Goal: Information Seeking & Learning: Learn about a topic

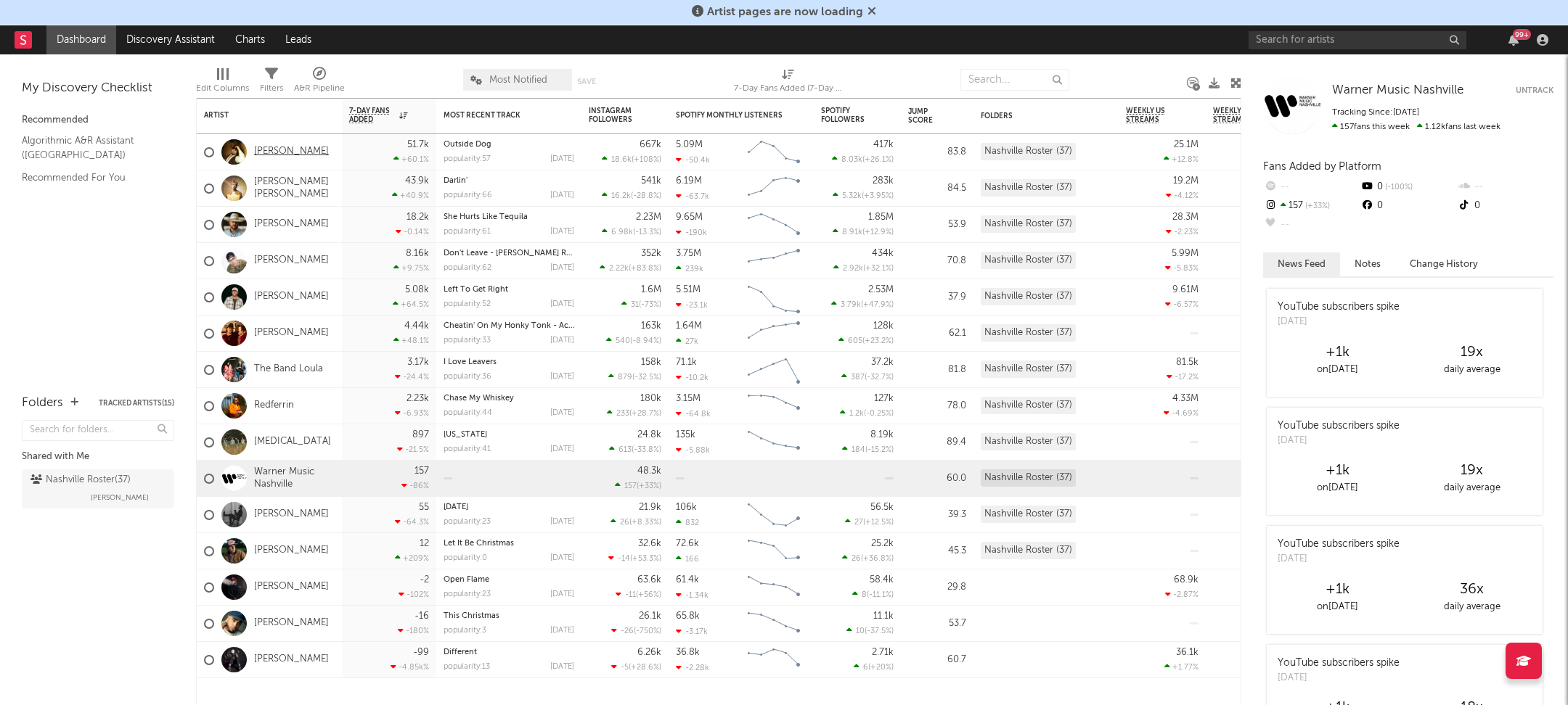
click at [285, 155] on link "[PERSON_NAME]" at bounding box center [291, 152] width 75 height 12
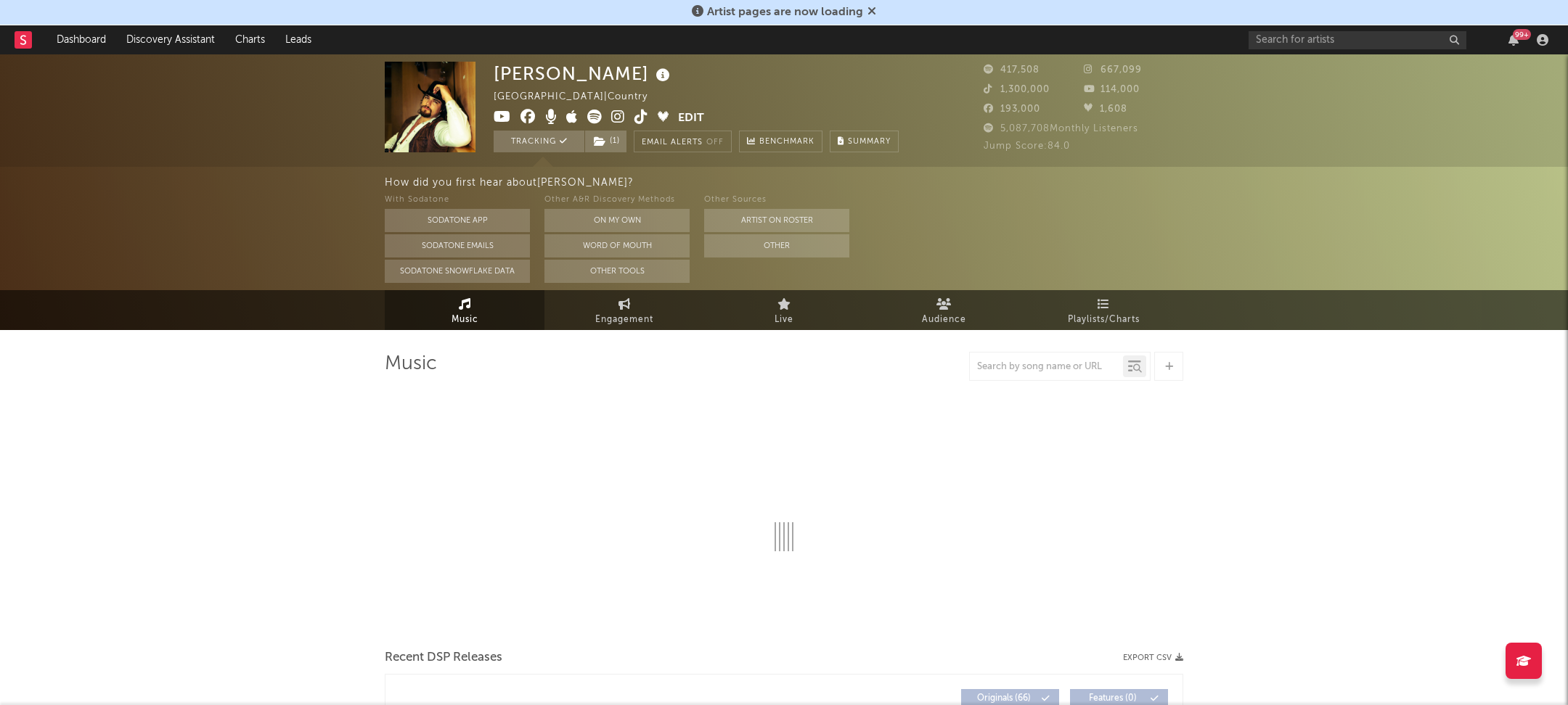
select select "6m"
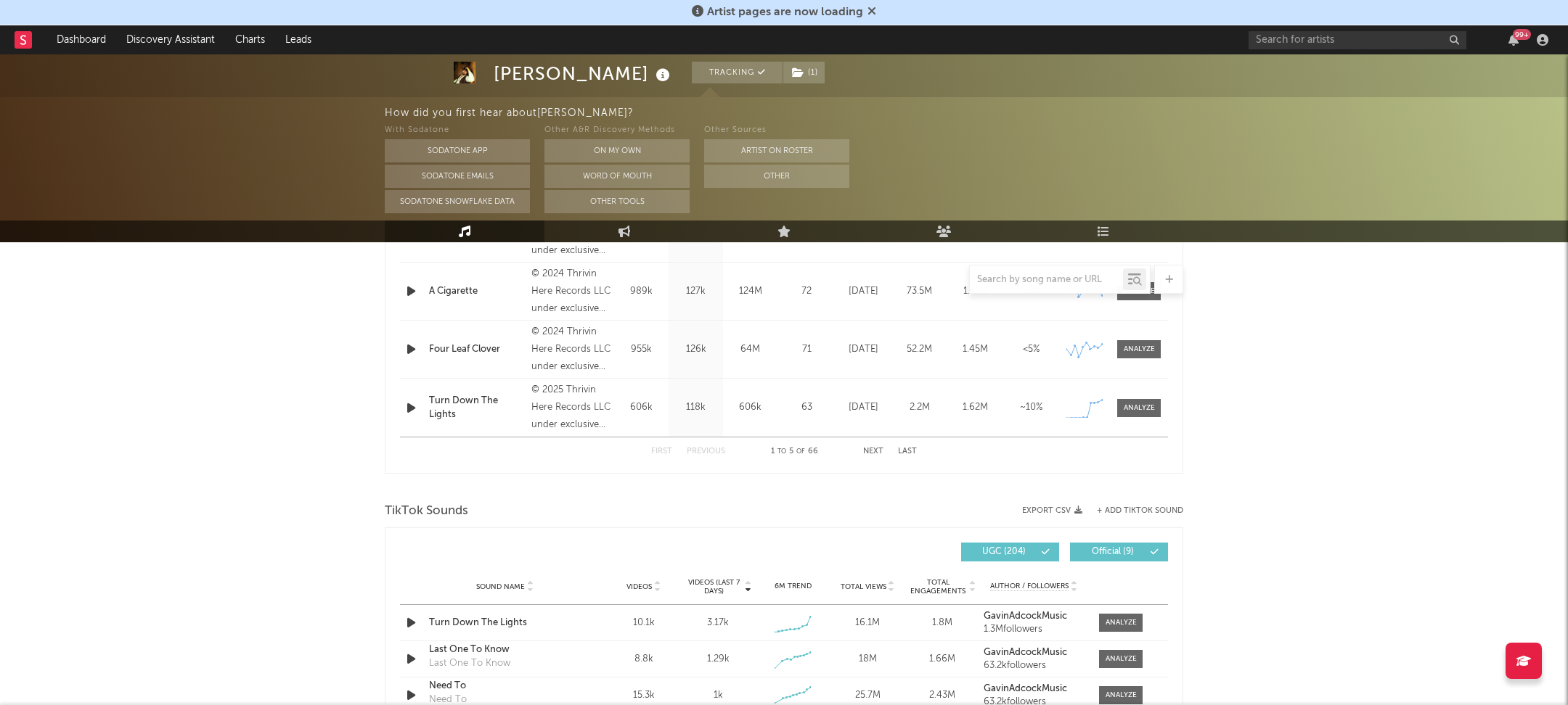
scroll to position [943, 0]
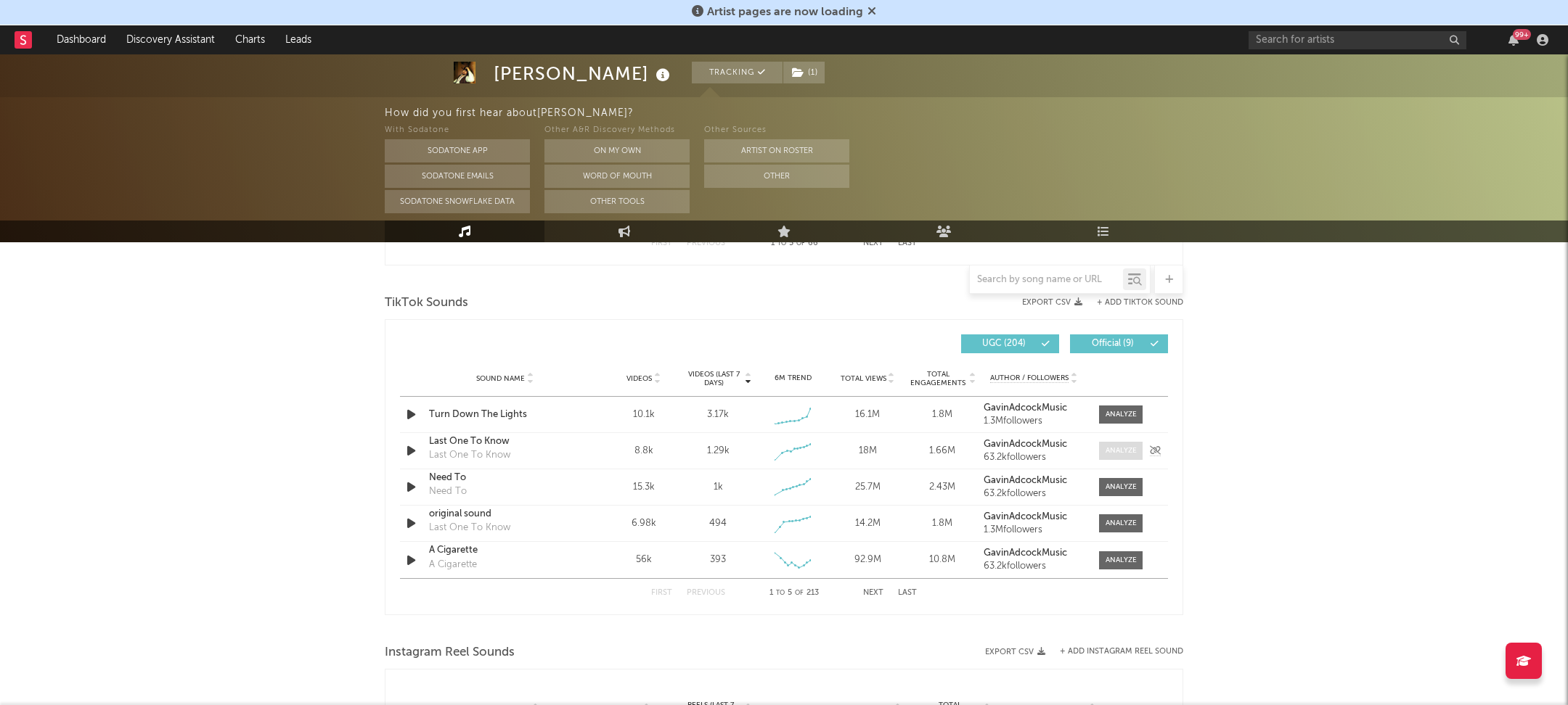
click at [1113, 450] on div at bounding box center [1121, 451] width 31 height 11
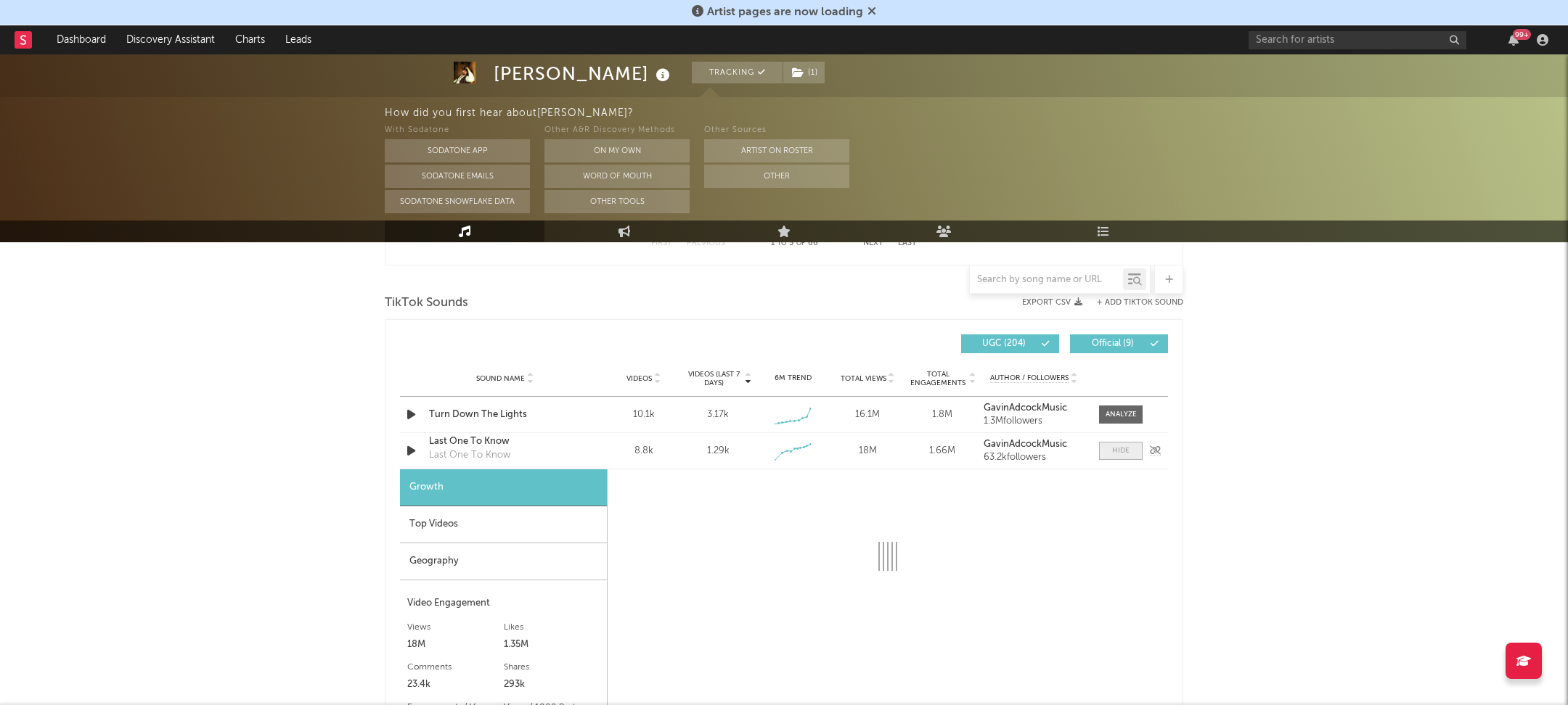
select select "1w"
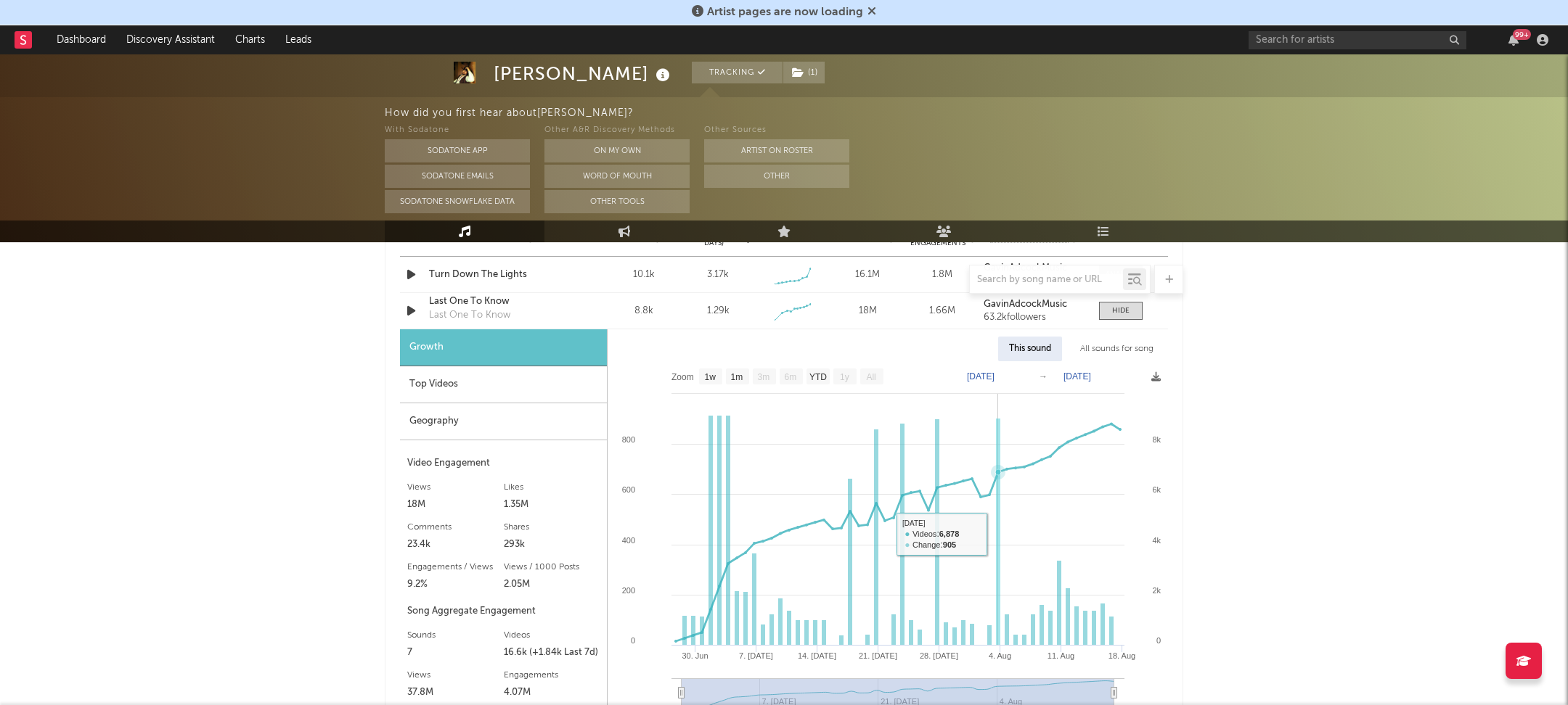
scroll to position [1082, 0]
click at [1115, 309] on div at bounding box center [1121, 312] width 17 height 11
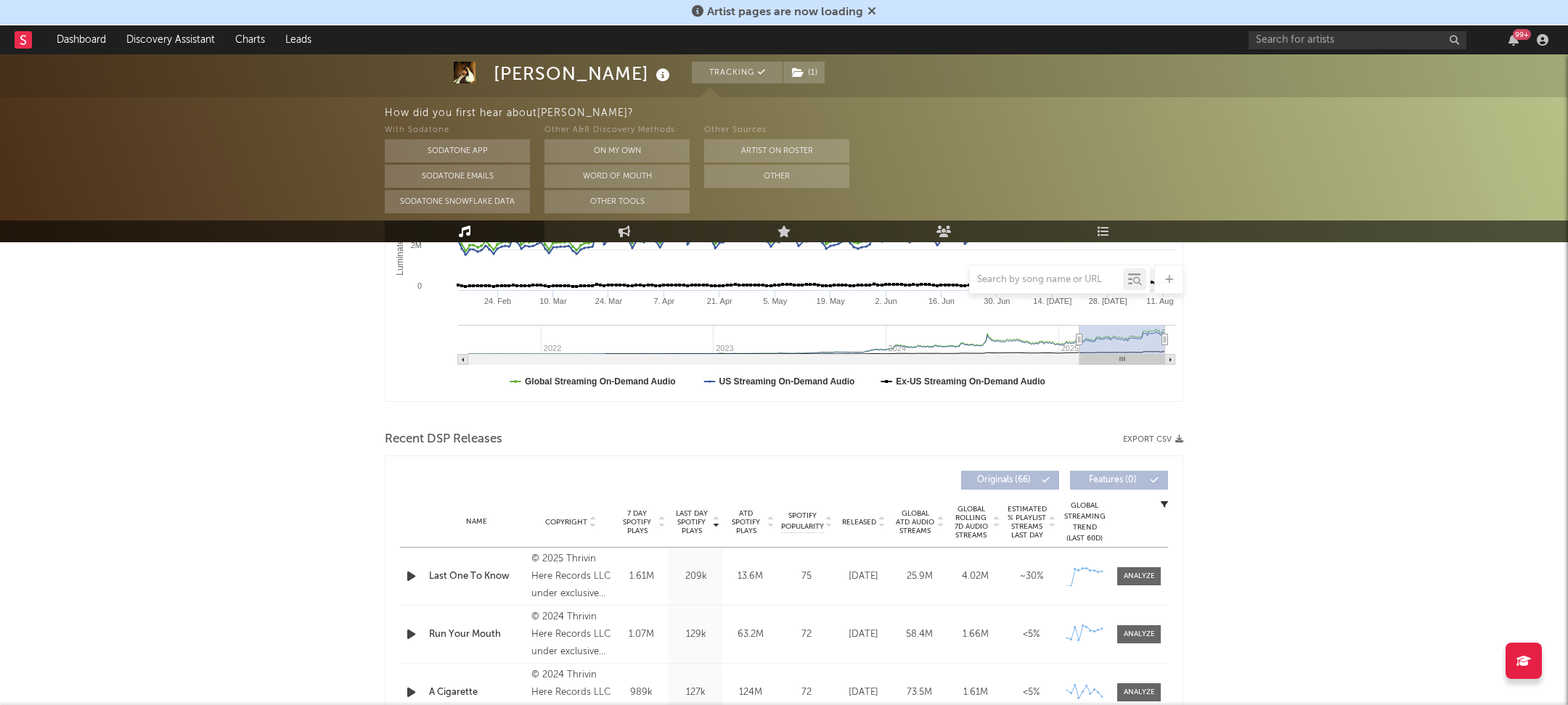
scroll to position [0, 0]
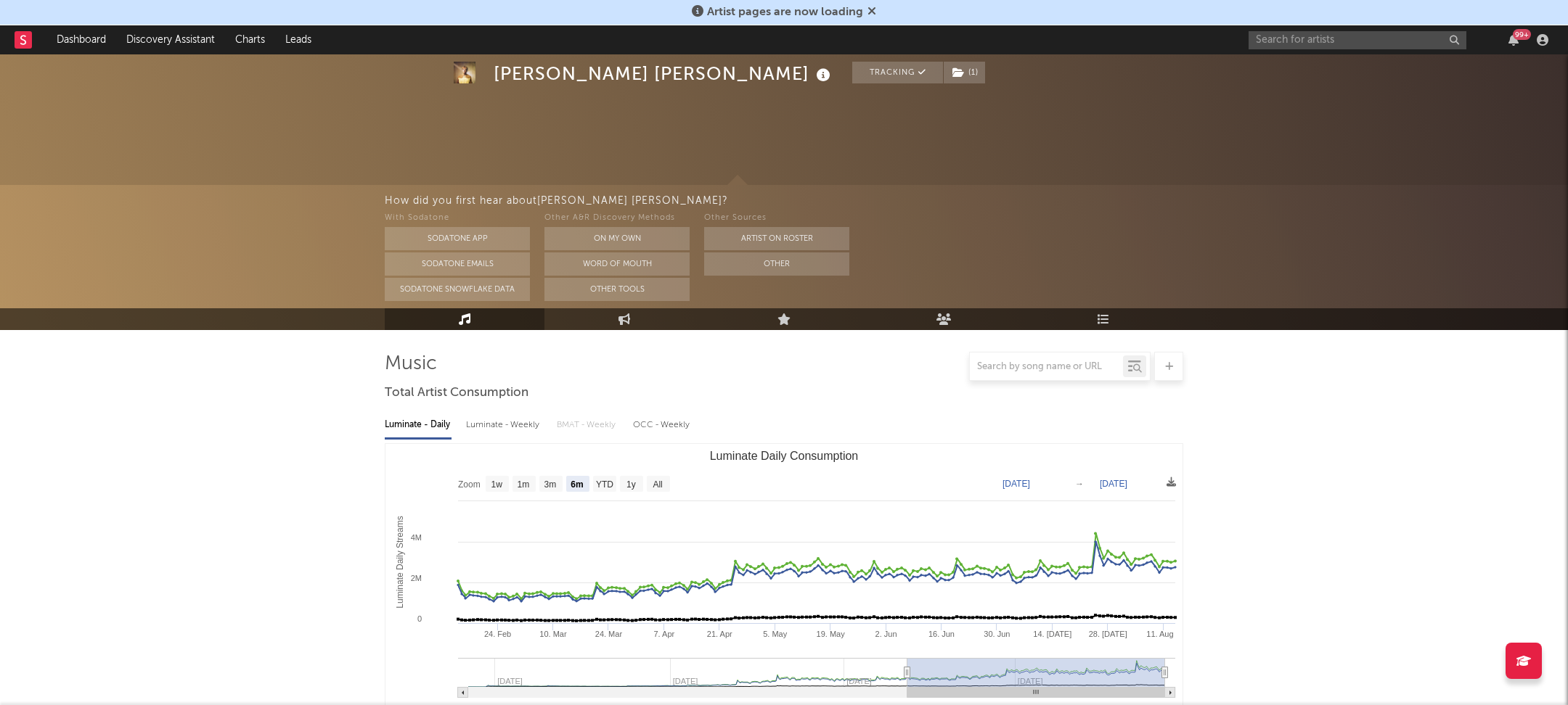
select select "6m"
select select "1w"
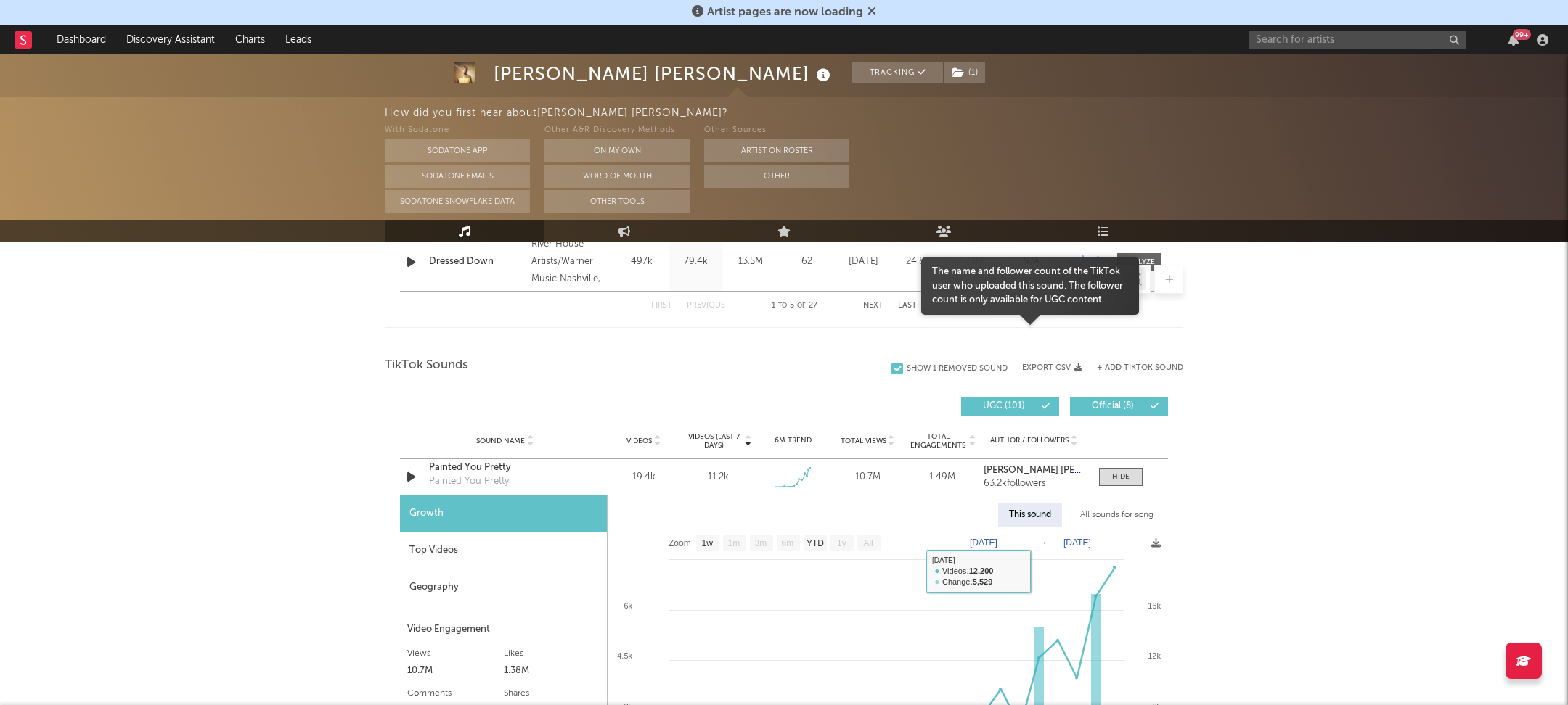
scroll to position [877, 0]
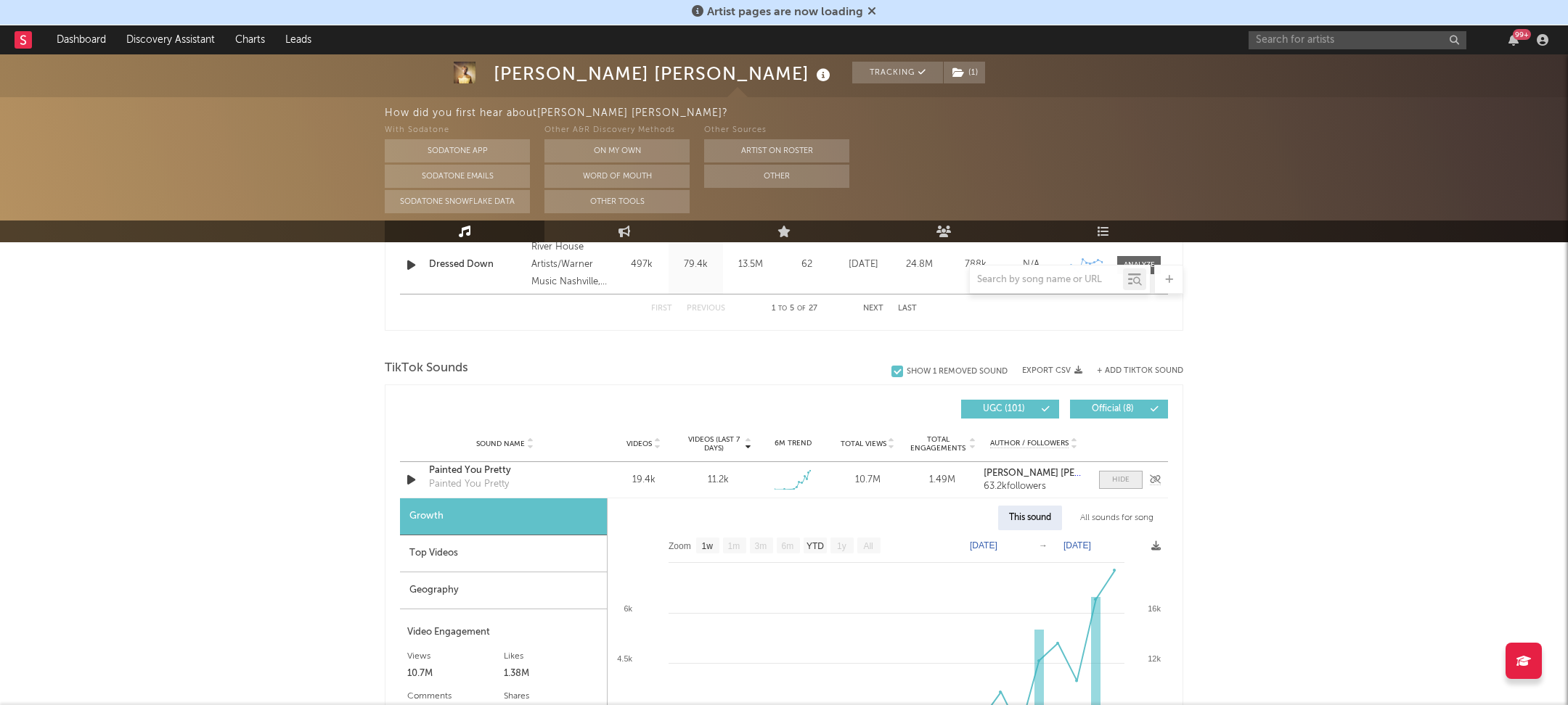
click at [1123, 476] on div at bounding box center [1121, 480] width 17 height 11
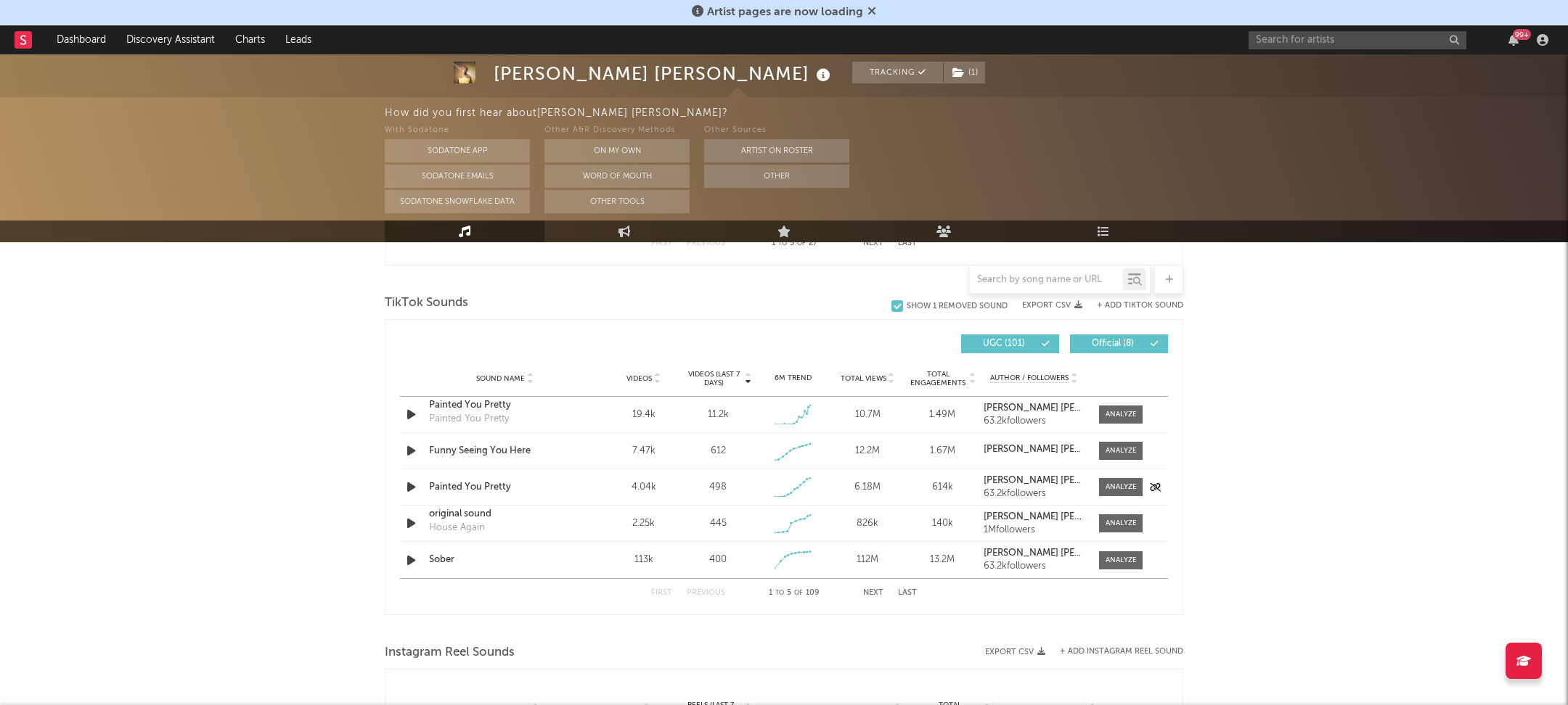
scroll to position [949, 0]
